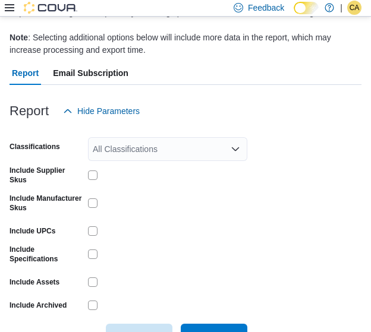
scroll to position [140, 0]
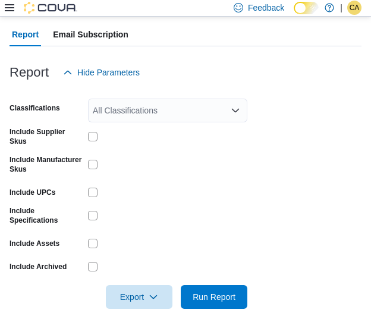
click at [98, 136] on div at bounding box center [167, 137] width 159 height 10
click at [148, 291] on span "Export" at bounding box center [139, 297] width 52 height 24
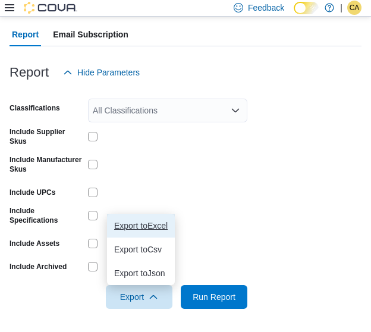
click at [150, 223] on span "Export to Excel" at bounding box center [141, 226] width 54 height 10
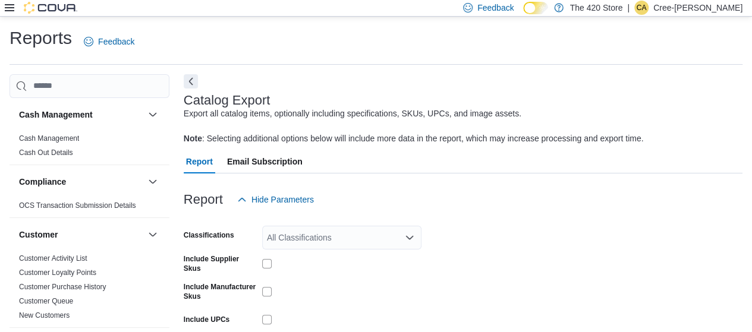
scroll to position [52, 0]
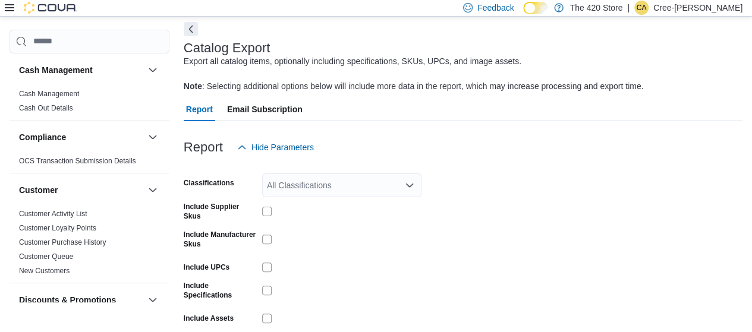
click at [379, 2] on p "Cree-Ann Perrin" at bounding box center [697, 8] width 89 height 14
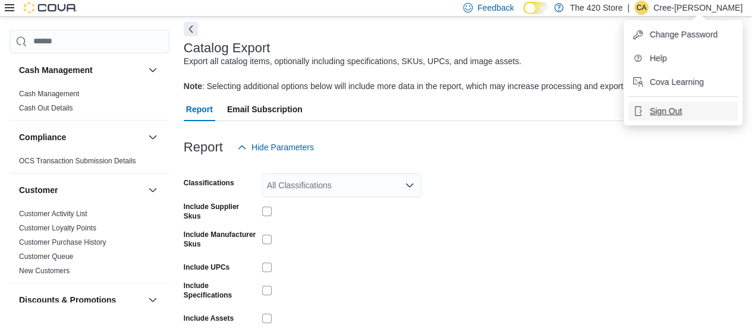
click at [379, 109] on span "Sign Out" at bounding box center [666, 111] width 32 height 12
